Goal: Task Accomplishment & Management: Complete application form

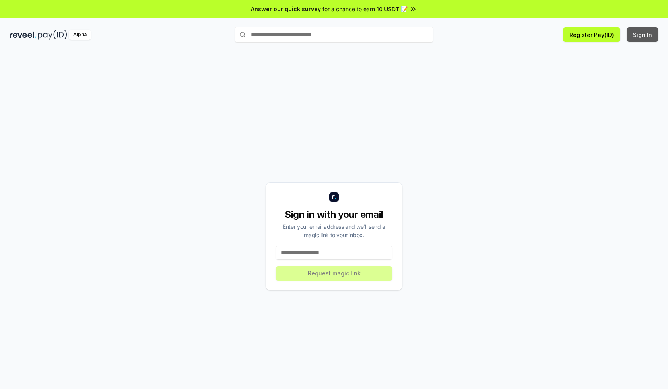
click at [643, 35] on button "Sign In" at bounding box center [642, 34] width 32 height 14
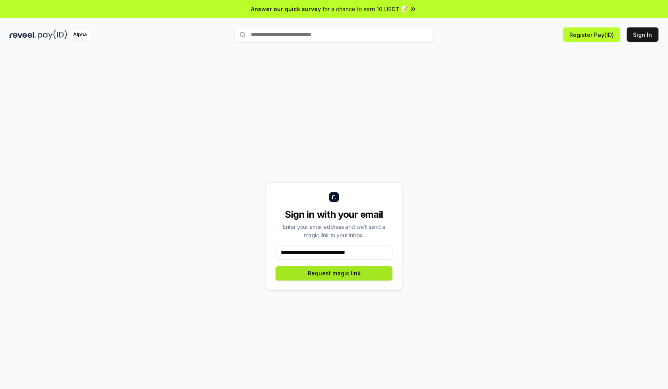
type input "**********"
click at [334, 273] on button "Request magic link" at bounding box center [333, 273] width 117 height 14
